Goal: Find specific page/section: Find specific page/section

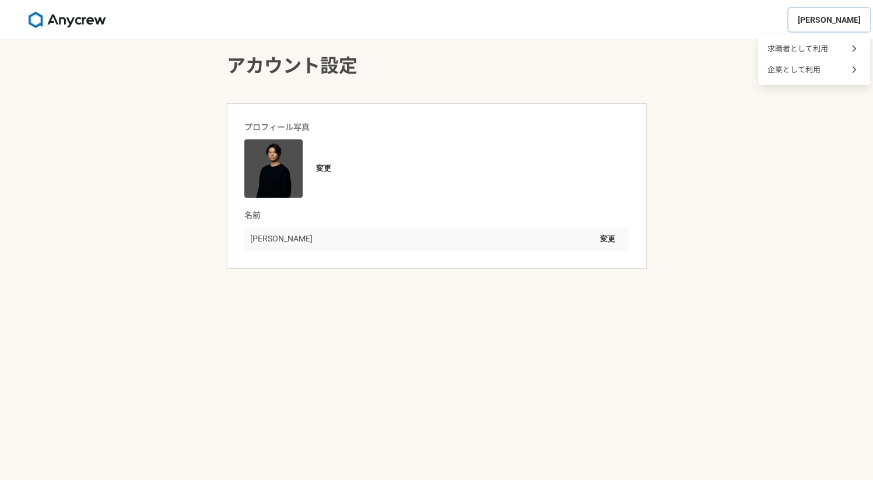
click at [849, 26] on span "[PERSON_NAME]" at bounding box center [829, 20] width 63 height 12
click at [581, 48] on main "アカウント設定 プロフィール写真 変更 名前 山口雄貴 変更" at bounding box center [436, 154] width 443 height 229
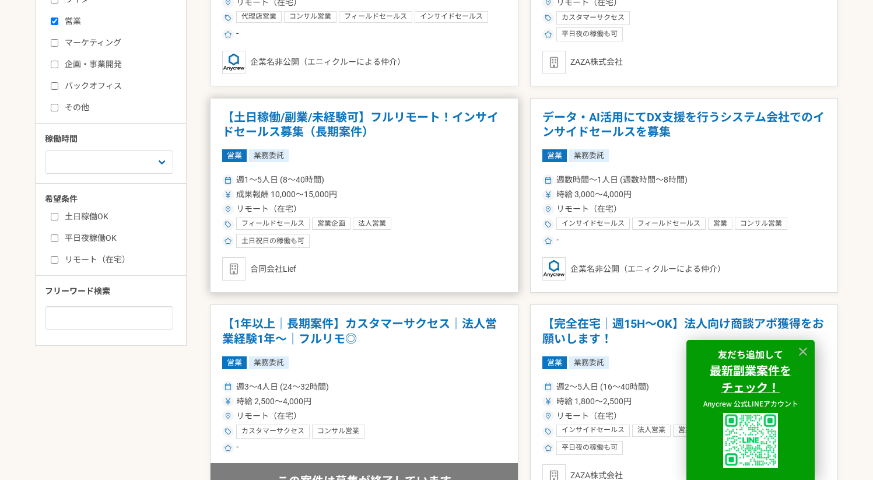
scroll to position [438, 0]
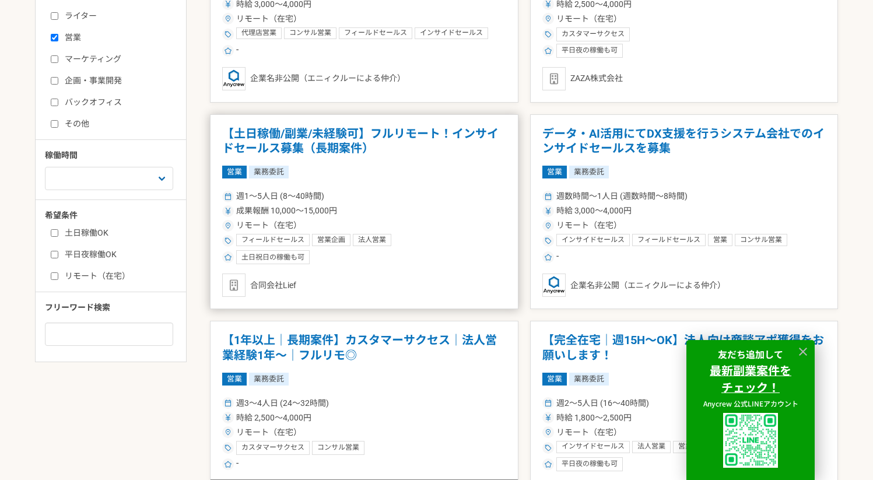
click at [348, 157] on article "【土日稼働/副業/未経験可】フルリモート！インサイドセールス募集（長期案件） 営業 業務委託 週1〜5人日 (8〜40時間) 成果報酬 10,000〜15,0…" at bounding box center [364, 211] width 309 height 195
